Goal: Task Accomplishment & Management: Use online tool/utility

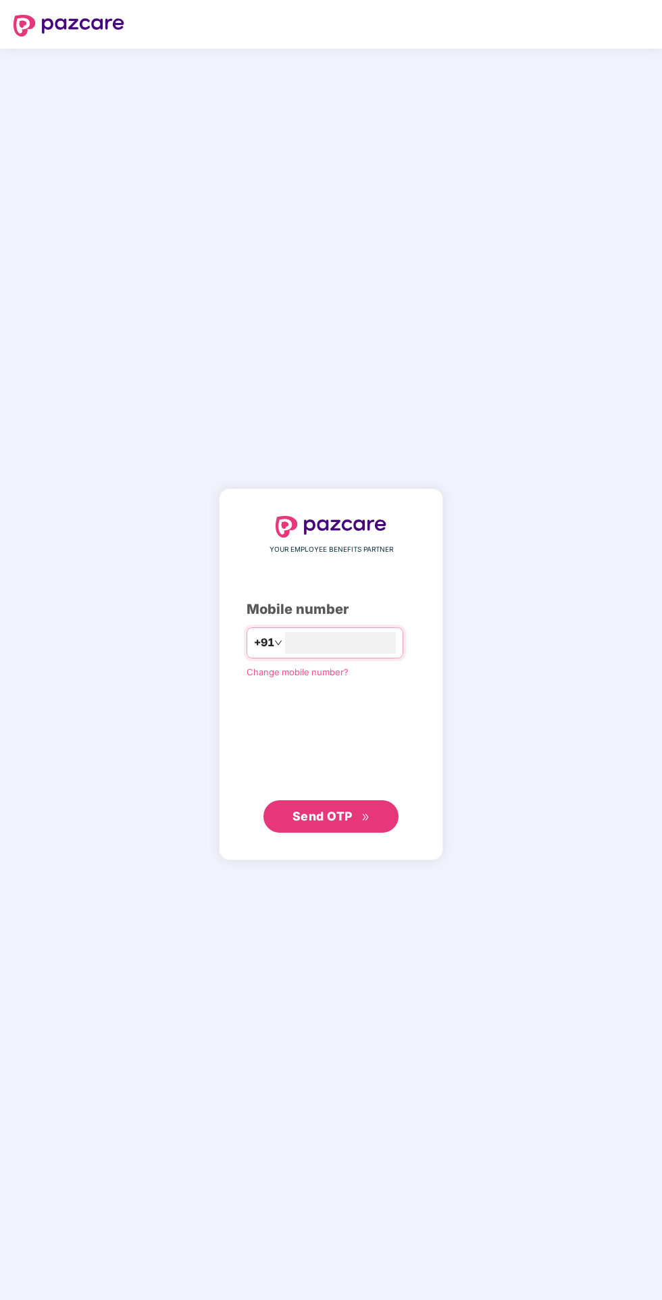
click at [333, 654] on input "number" at bounding box center [340, 643] width 111 height 22
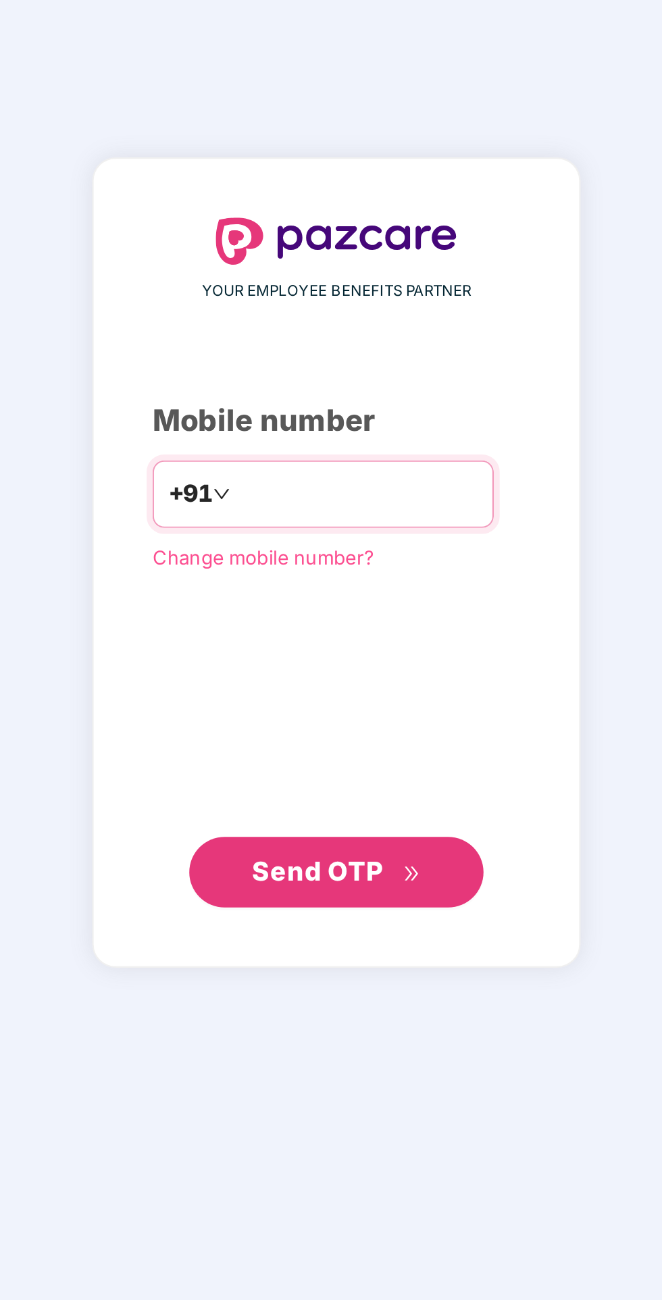
type input "**********"
click at [324, 823] on span "Send OTP" at bounding box center [322, 816] width 60 height 14
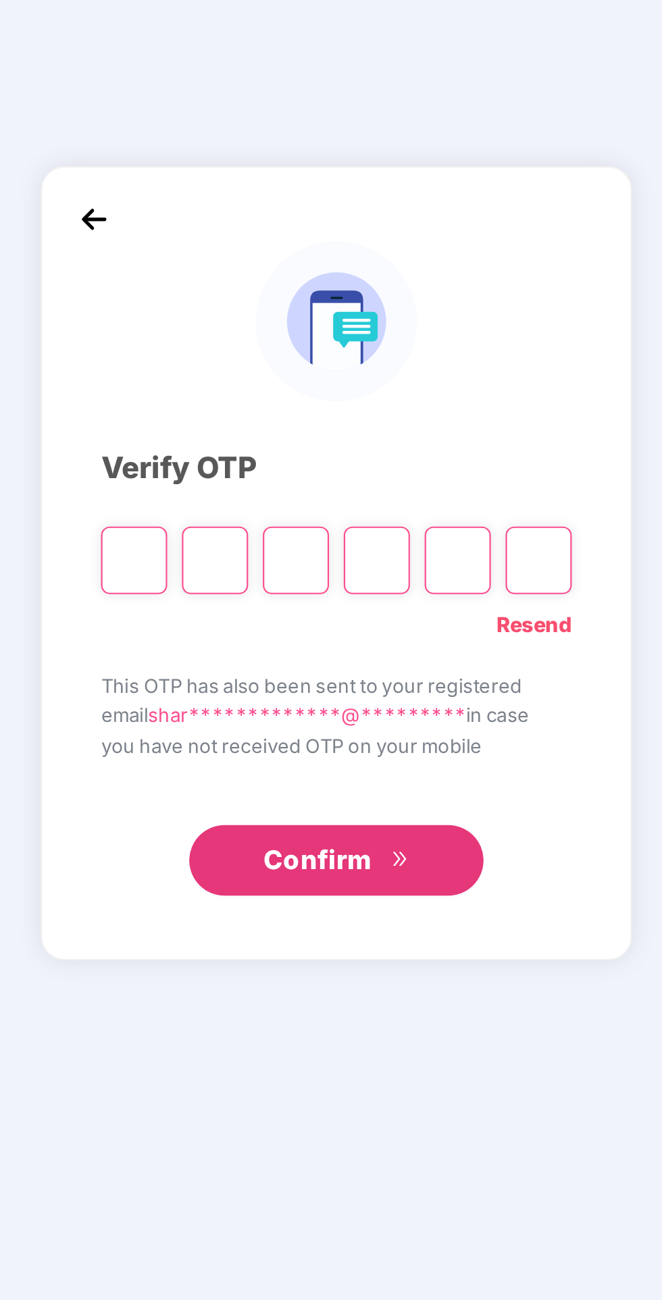
scroll to position [4, 0]
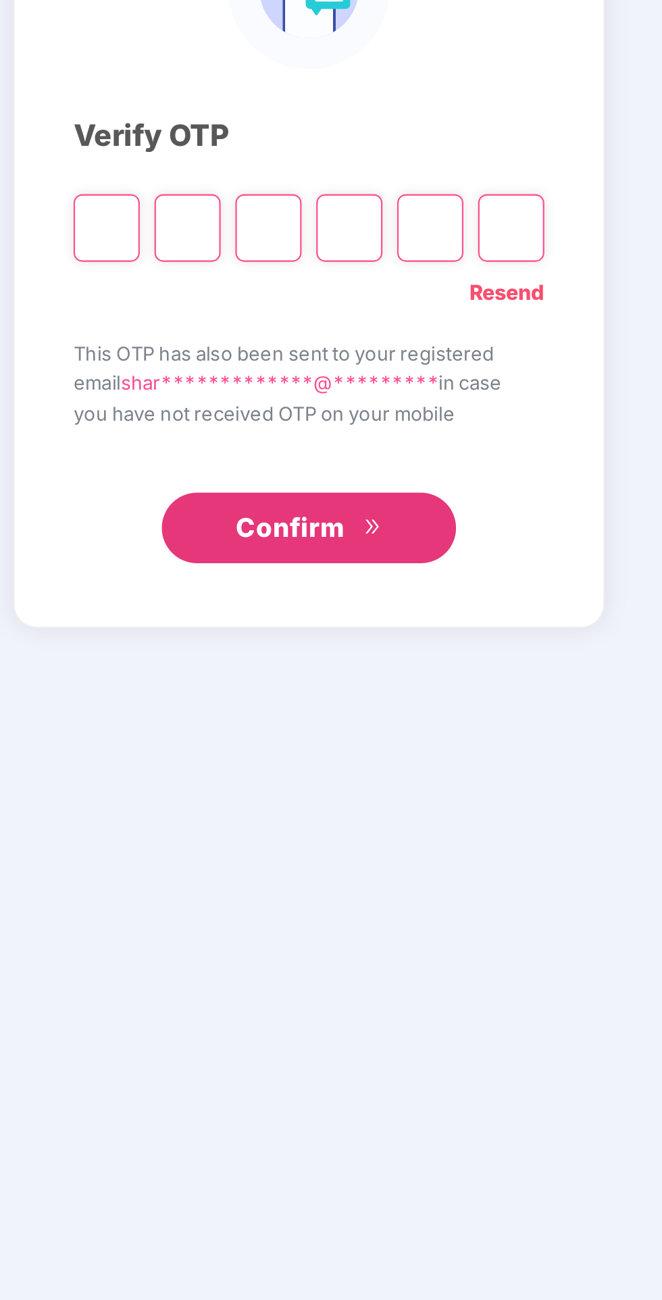
type input "*"
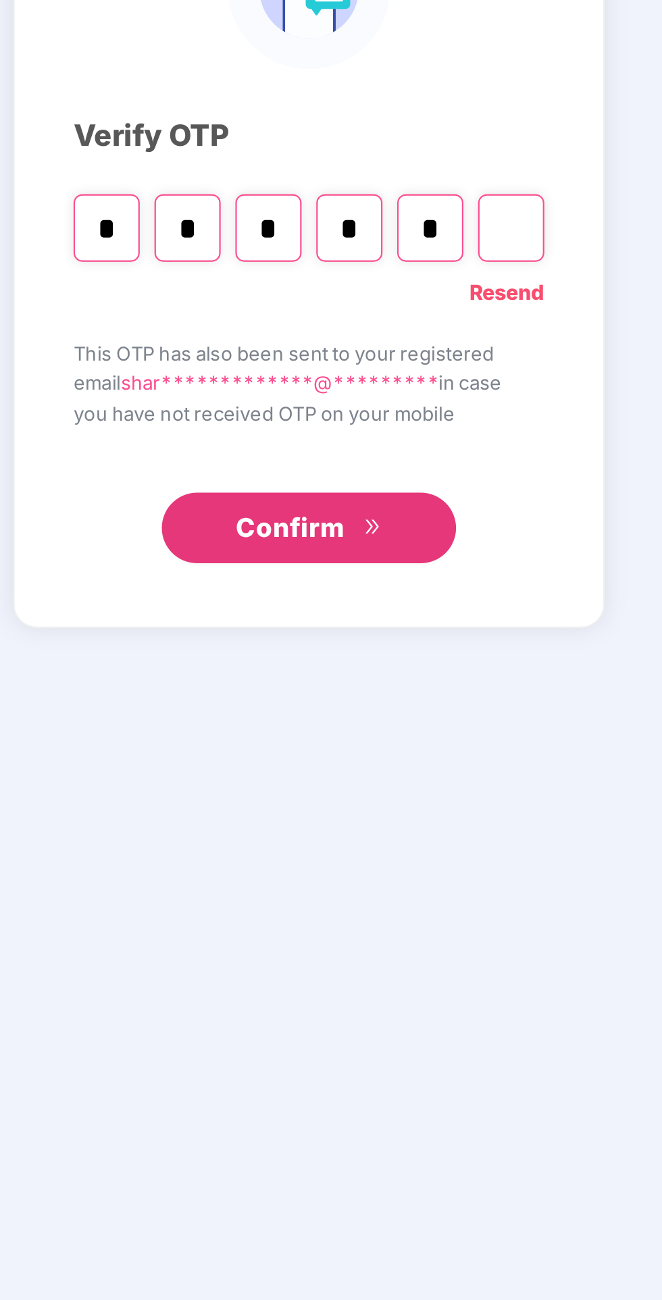
type input "*"
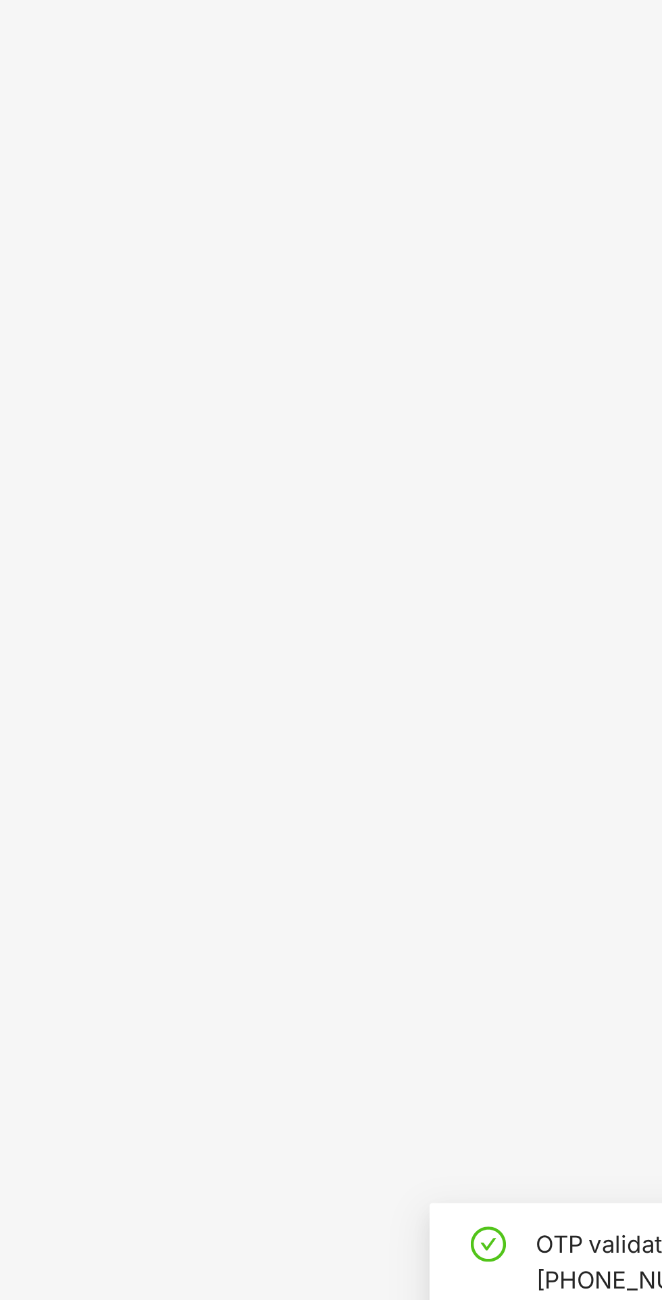
click at [476, 1158] on section "Welcome back, User! Enjoy your benefits! Super-topup Insurance Increase your he…" at bounding box center [375, 722] width 573 height 1300
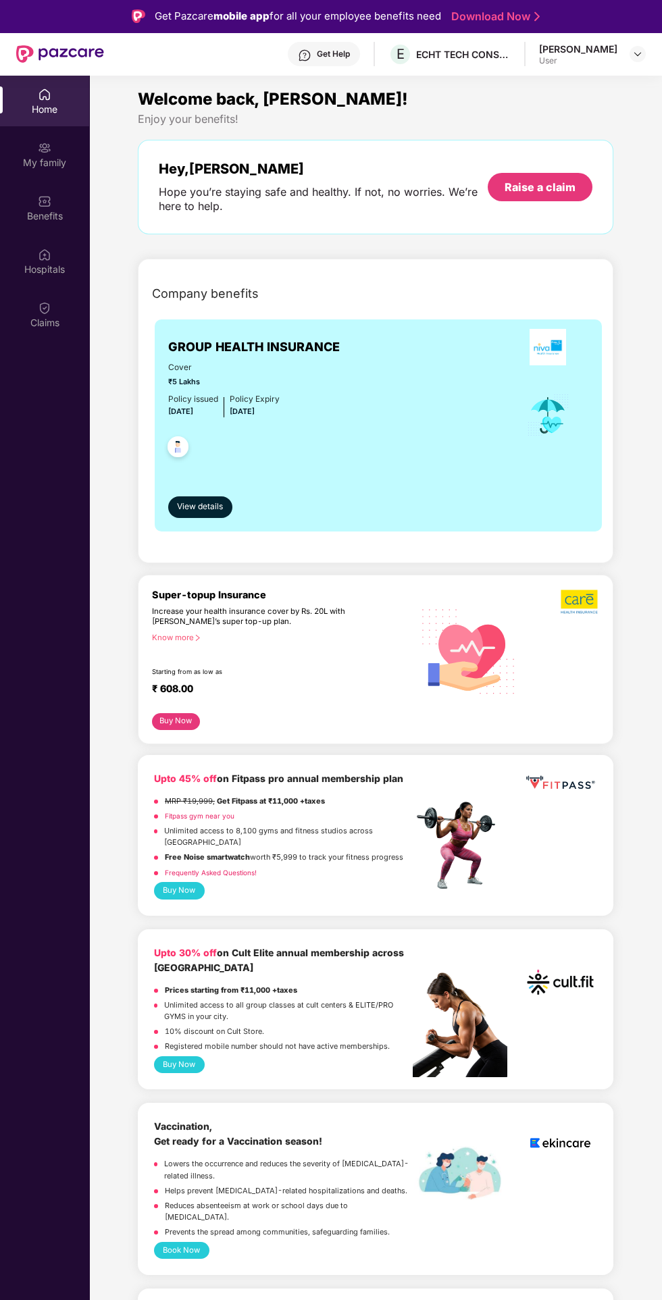
click at [334, 431] on div "Cover ₹5 Lakhs Policy issued [DATE] Policy Expiry [DATE]" at bounding box center [378, 415] width 420 height 108
click at [201, 507] on span "View details" at bounding box center [200, 507] width 46 height 13
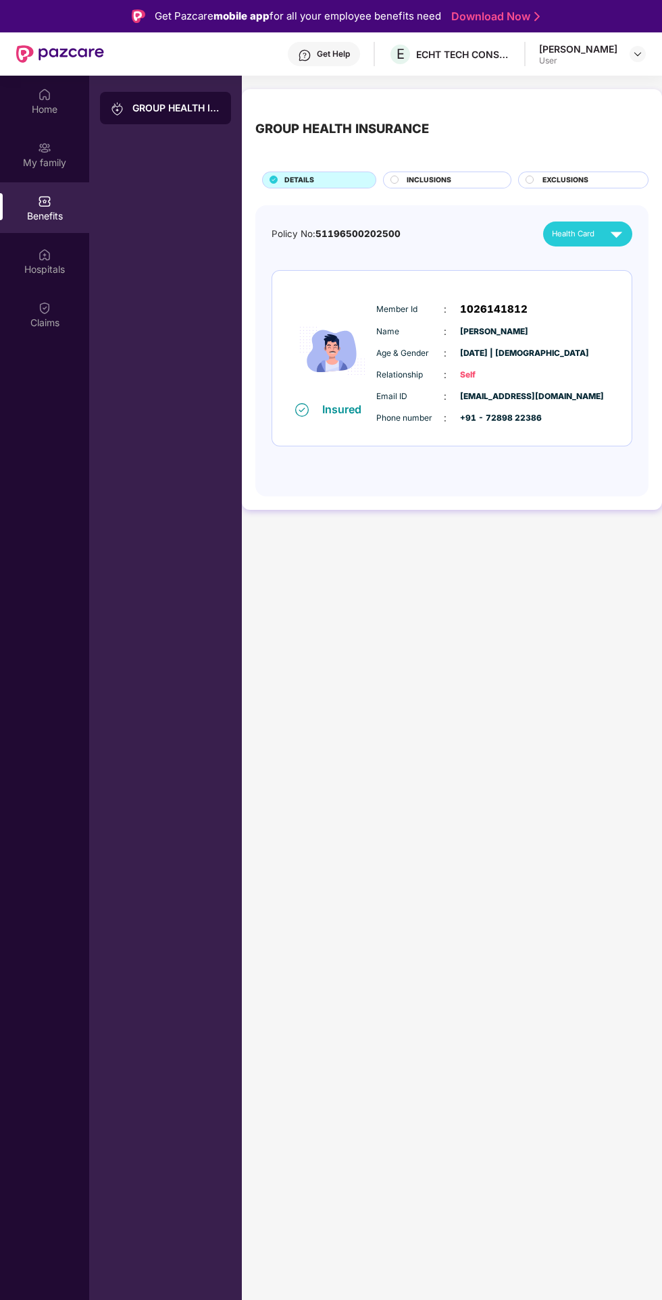
click at [593, 230] on span "Health Card" at bounding box center [573, 234] width 43 height 12
click at [425, 176] on span "INCLUSIONS" at bounding box center [429, 180] width 45 height 11
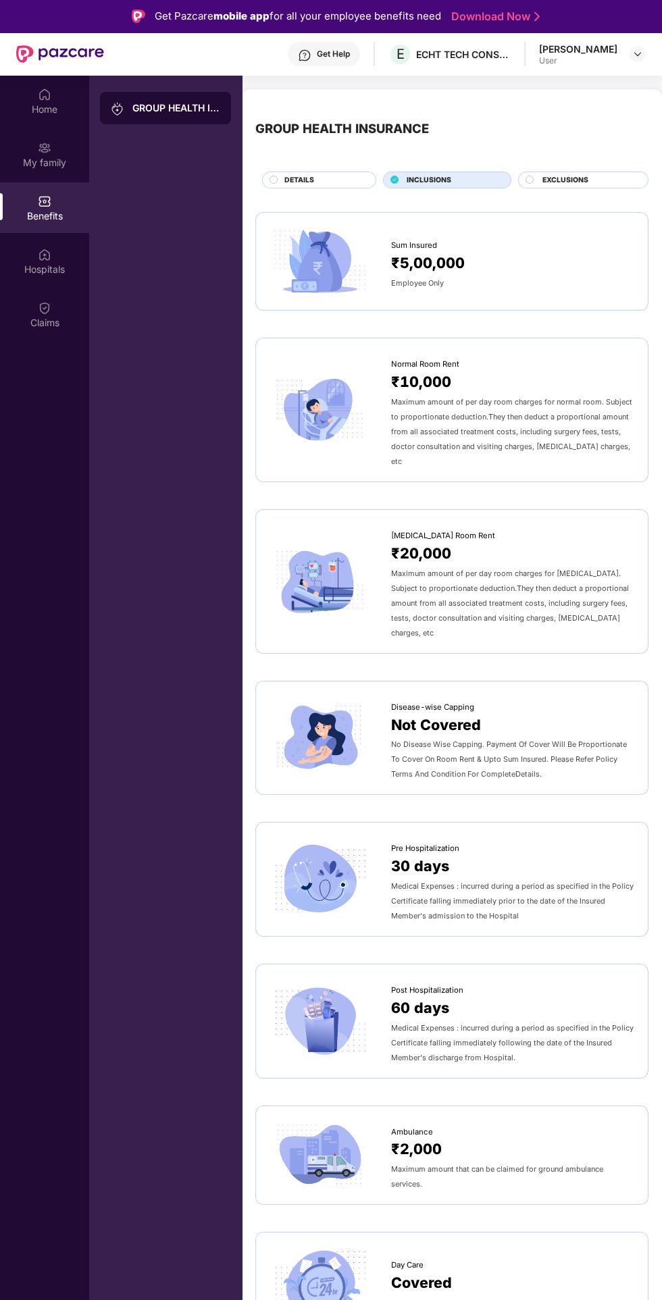
click at [408, 181] on span "INCLUSIONS" at bounding box center [429, 180] width 45 height 11
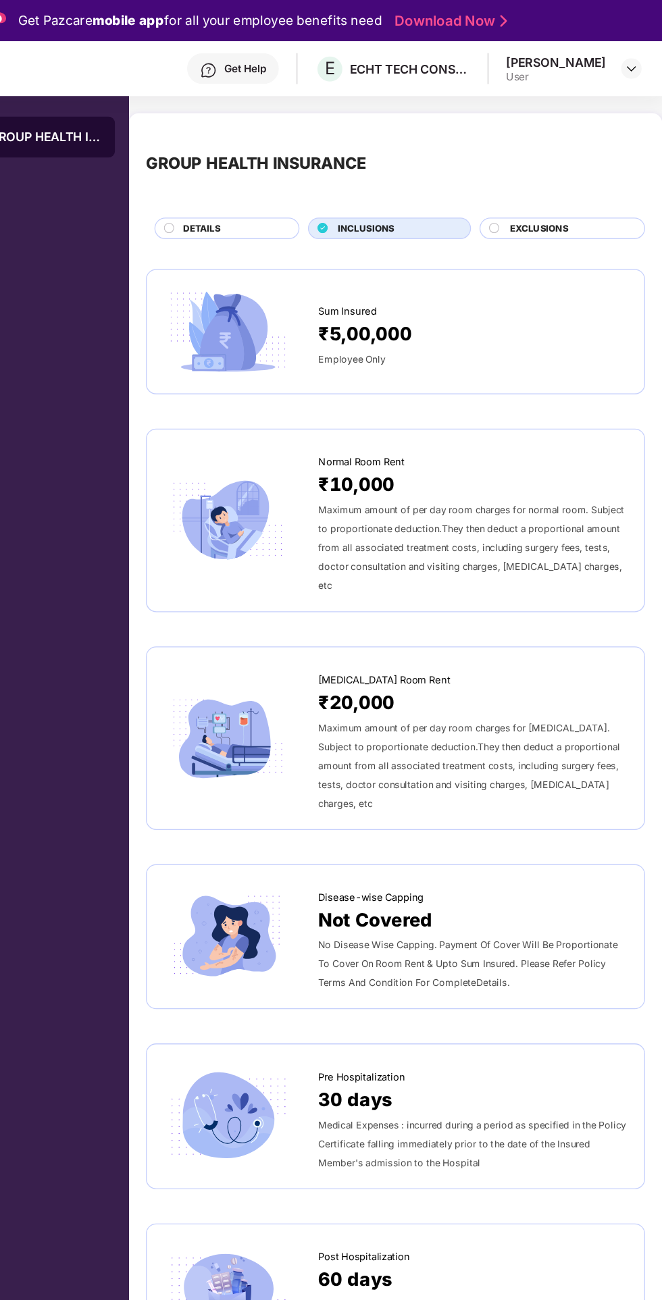
click at [586, 178] on span "EXCLUSIONS" at bounding box center [565, 180] width 46 height 11
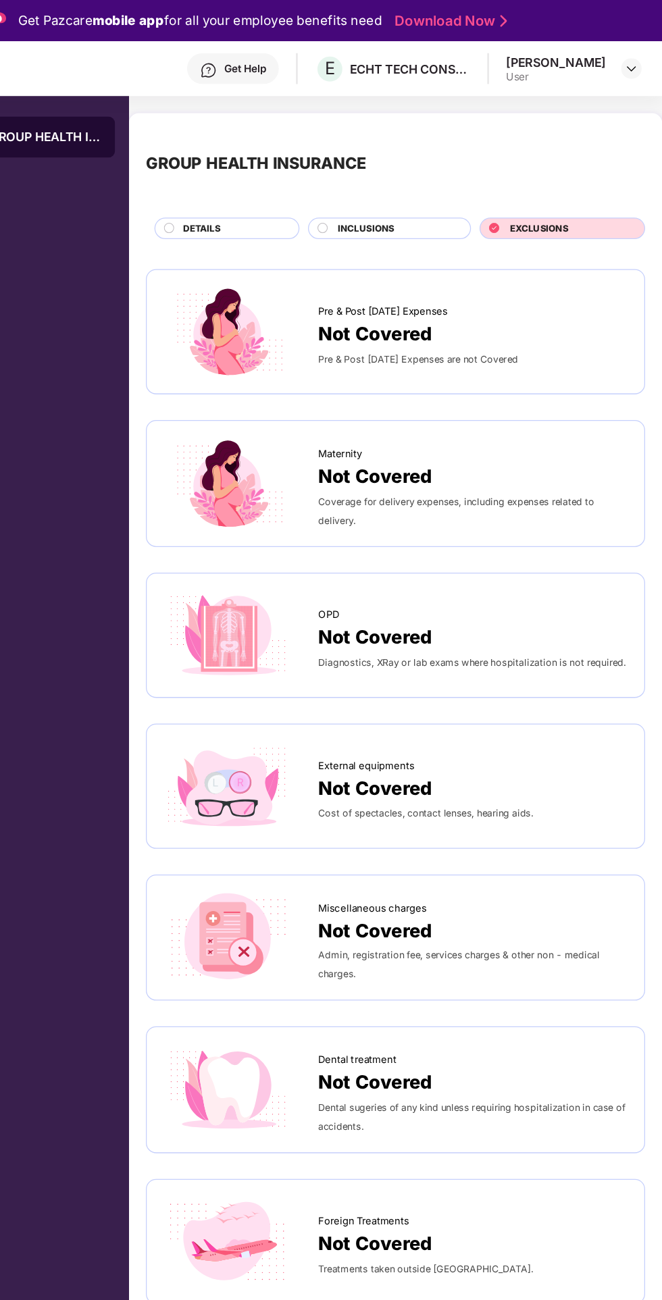
click at [561, 180] on span "EXCLUSIONS" at bounding box center [565, 180] width 46 height 11
click at [432, 178] on span "INCLUSIONS" at bounding box center [429, 180] width 45 height 11
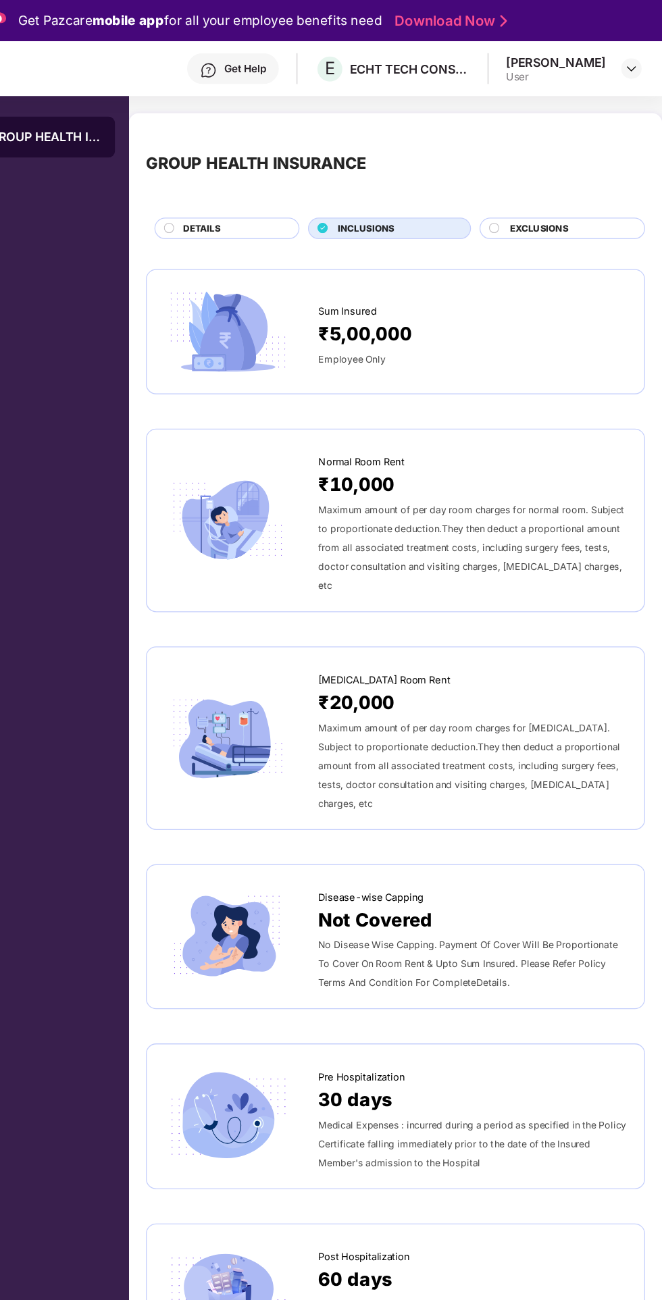
click at [317, 182] on div "DETAILS" at bounding box center [323, 181] width 91 height 13
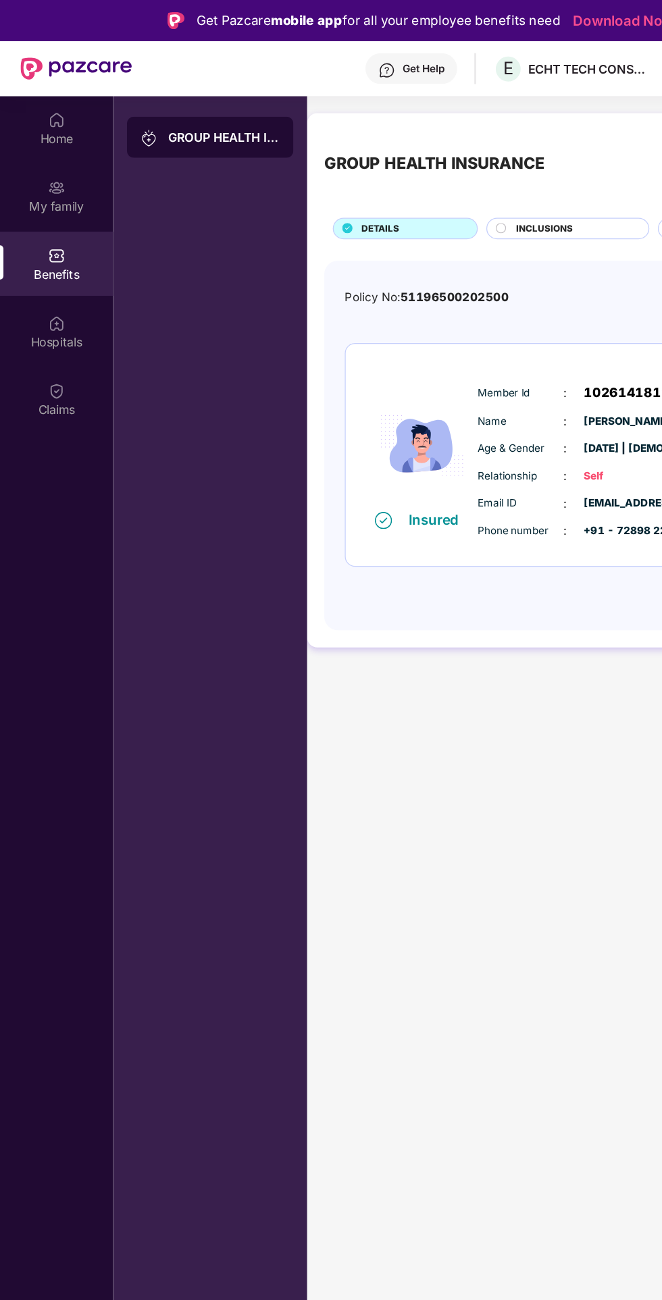
click at [55, 151] on div "My family" at bounding box center [44, 154] width 89 height 51
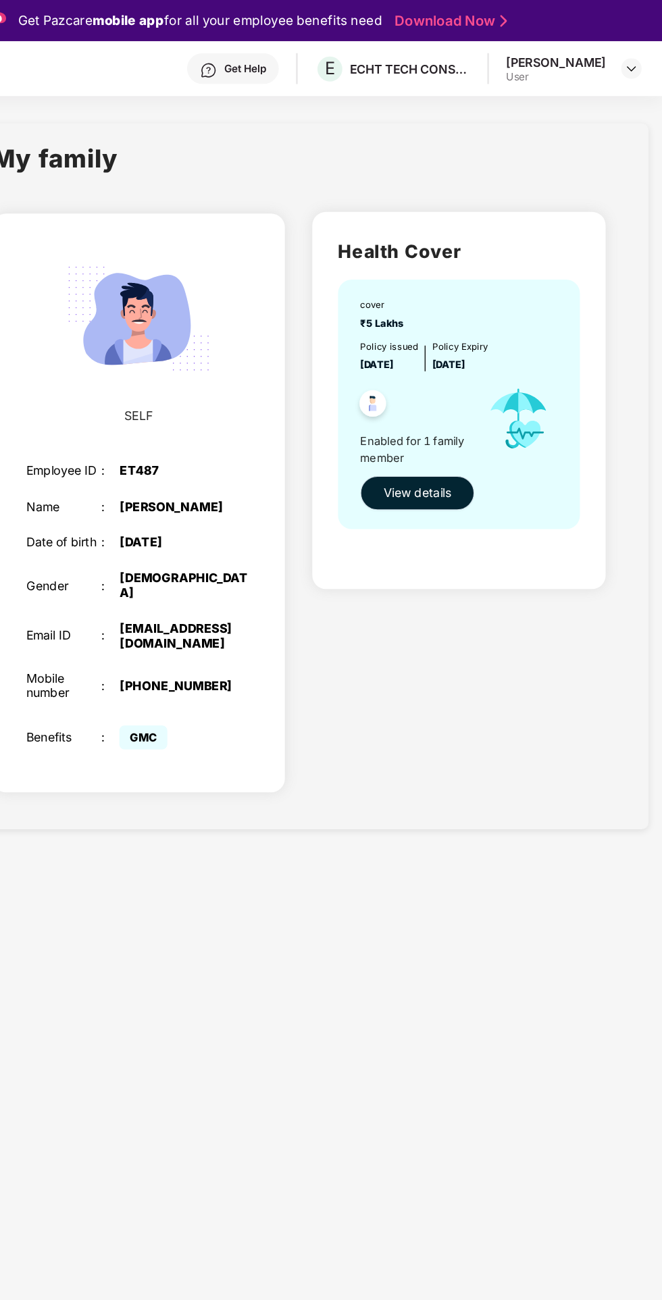
click at [466, 382] on span "View details" at bounding box center [468, 388] width 53 height 15
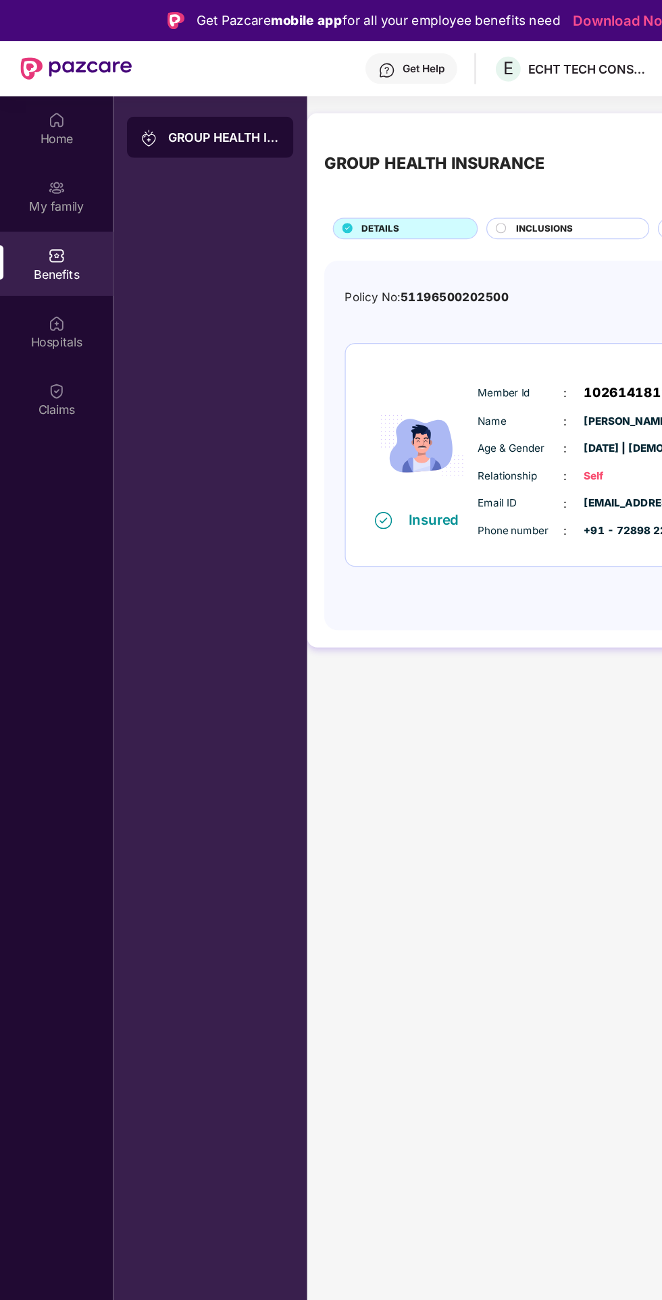
click at [53, 255] on div "Hospitals" at bounding box center [44, 261] width 89 height 51
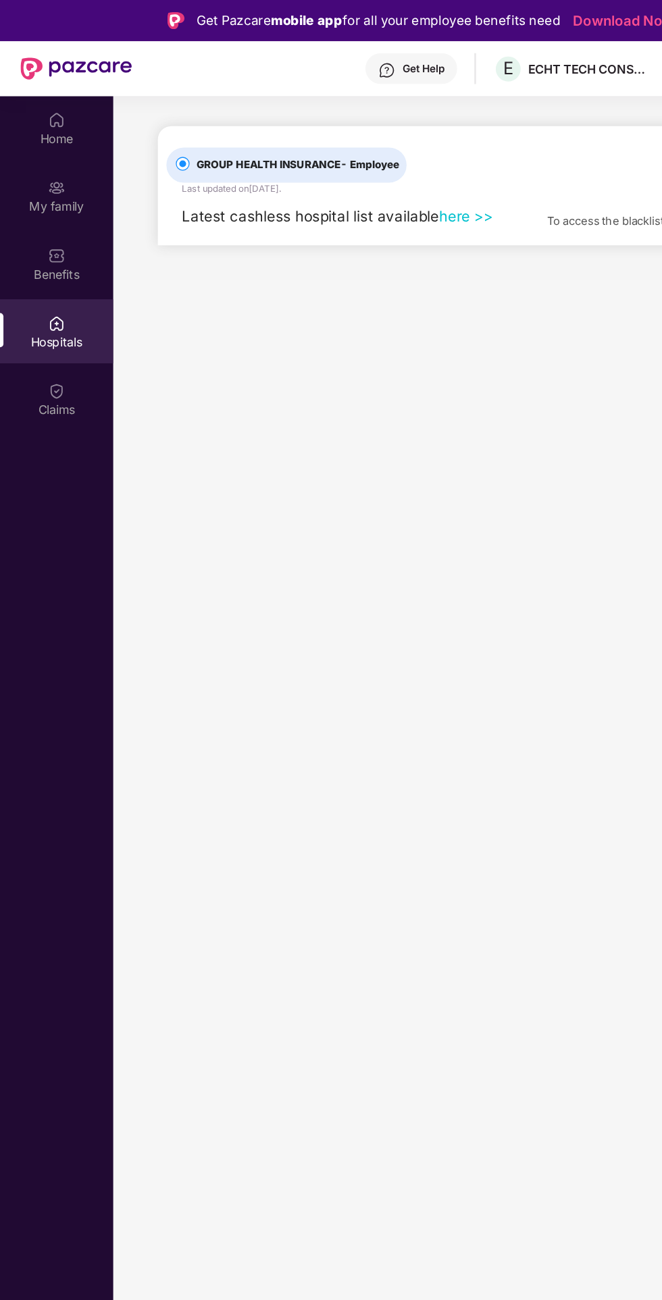
click at [45, 322] on div "Claims" at bounding box center [44, 323] width 89 height 14
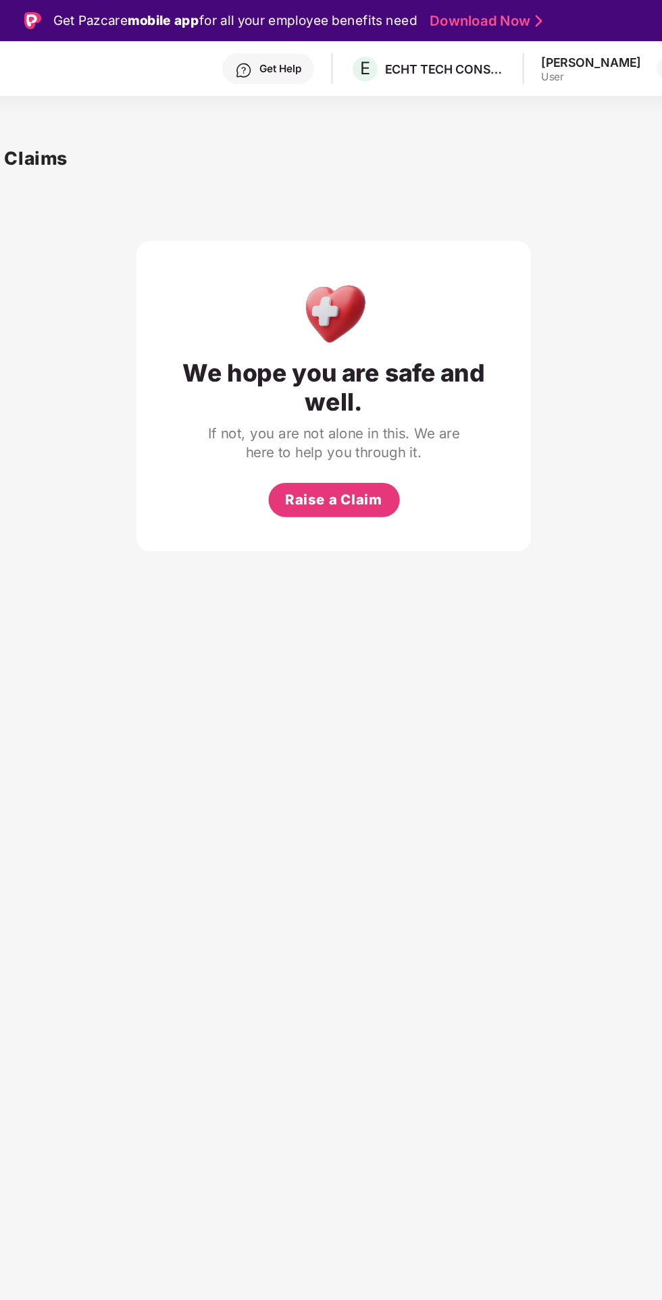
click at [363, 388] on span "Raise a Claim" at bounding box center [375, 393] width 77 height 17
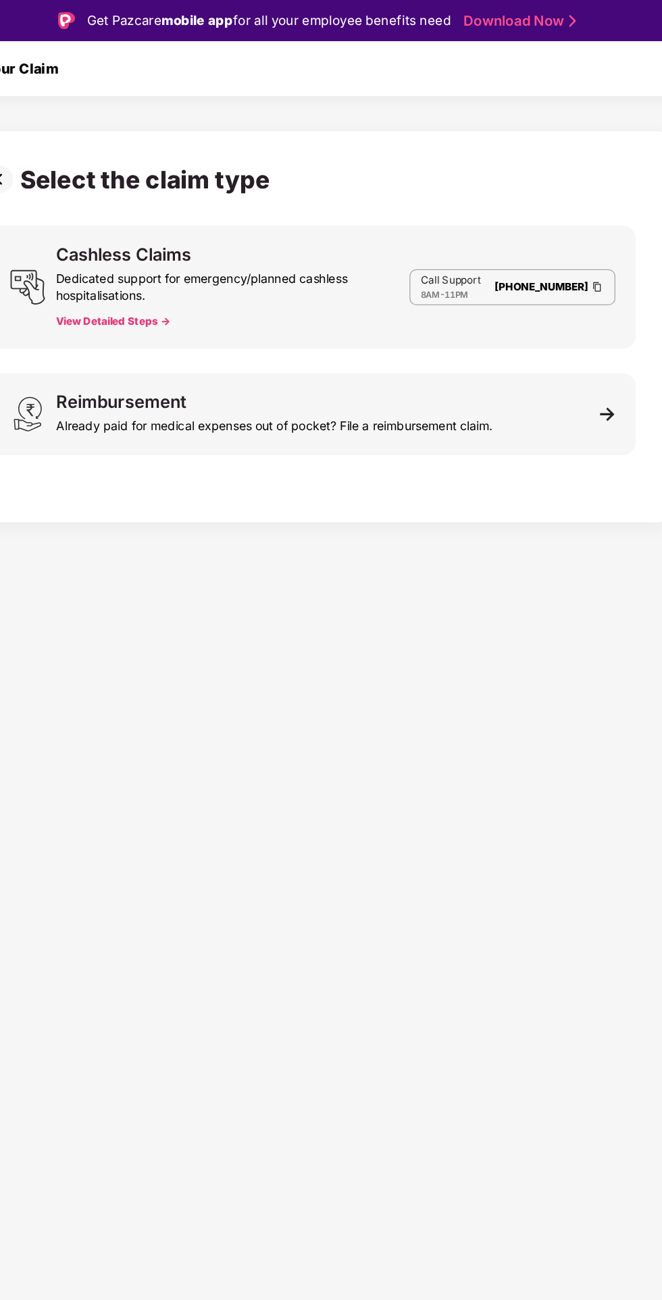
click at [161, 253] on button "View Detailed Steps ->" at bounding box center [175, 253] width 90 height 11
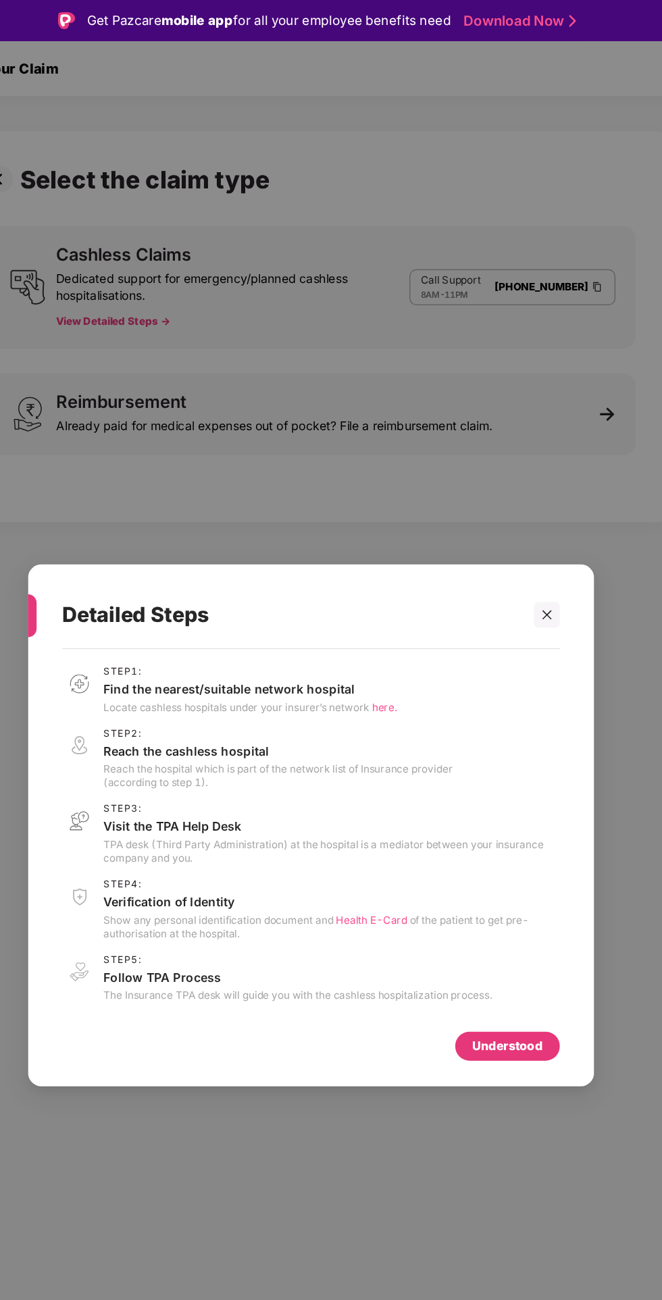
click at [517, 484] on icon "close" at bounding box center [516, 484] width 9 height 9
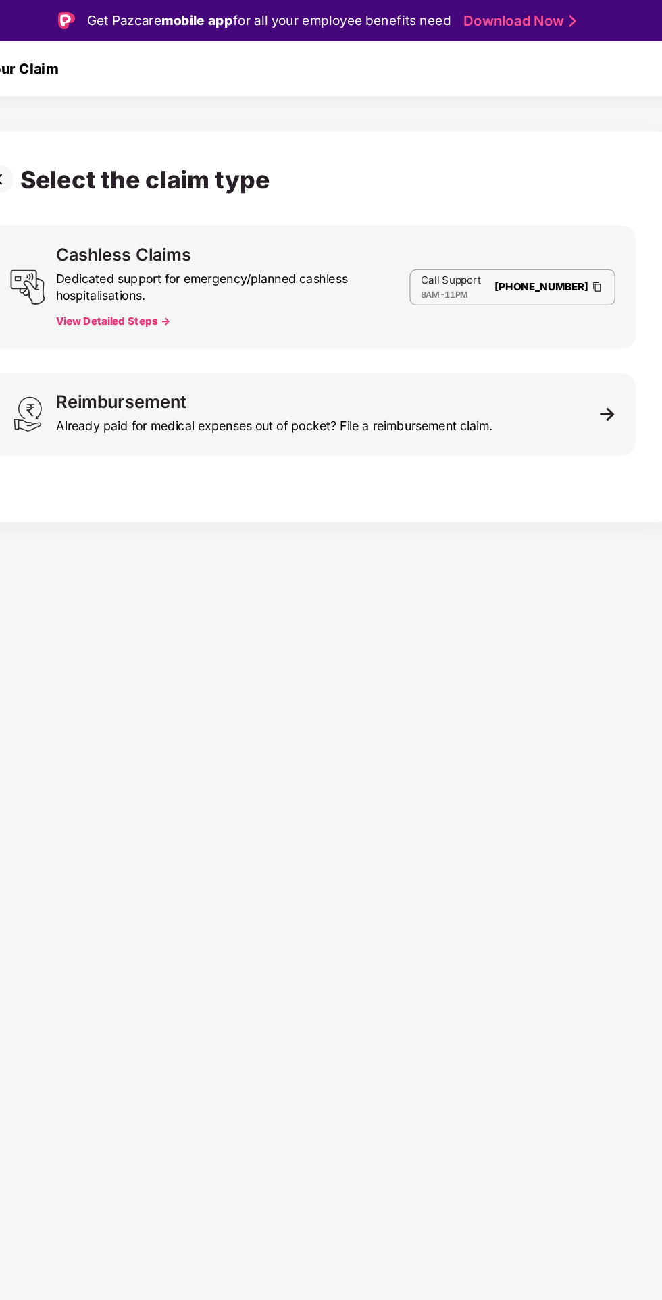
click at [513, 225] on link "[PHONE_NUMBER]" at bounding box center [513, 226] width 74 height 10
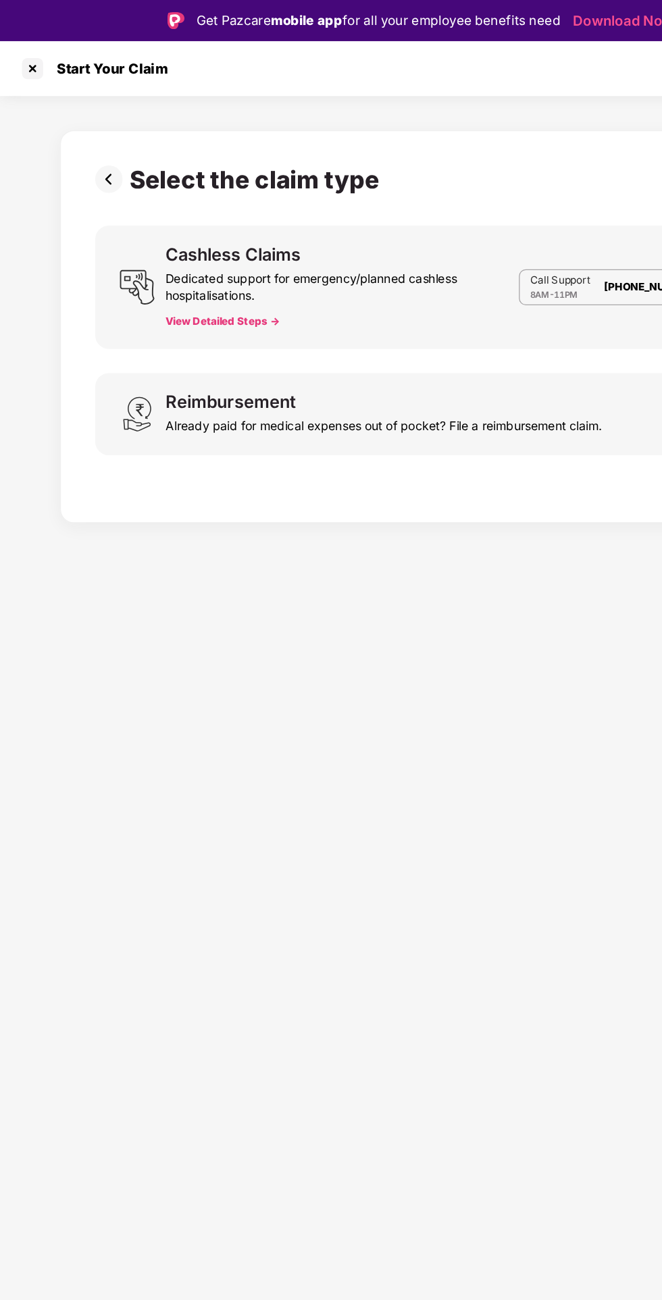
click at [30, 55] on div at bounding box center [26, 54] width 22 height 22
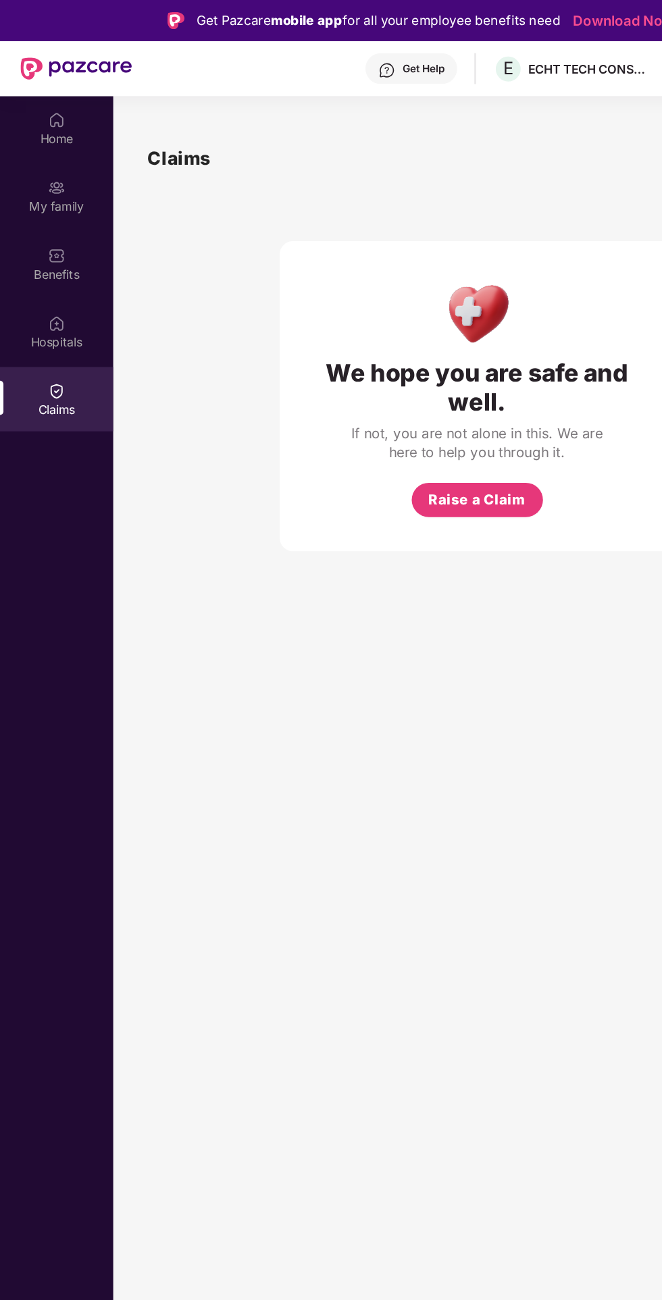
click at [35, 96] on div "Home" at bounding box center [44, 101] width 89 height 51
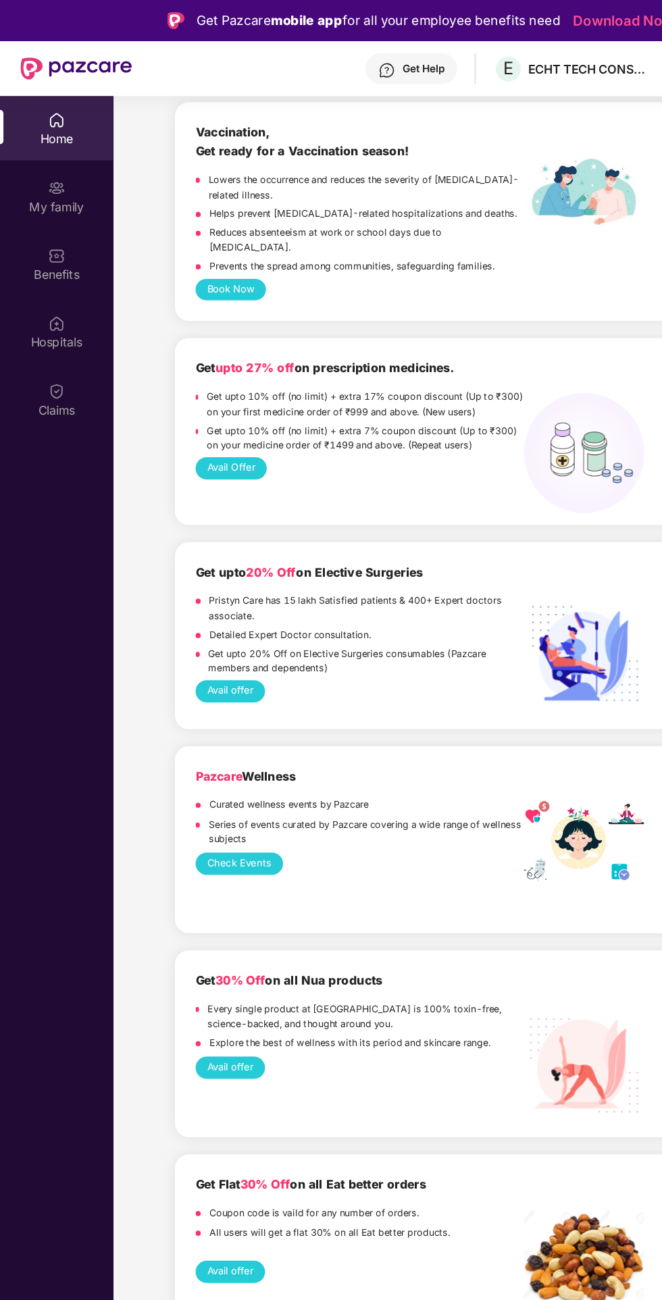
scroll to position [1295, 0]
